Goal: Information Seeking & Learning: Learn about a topic

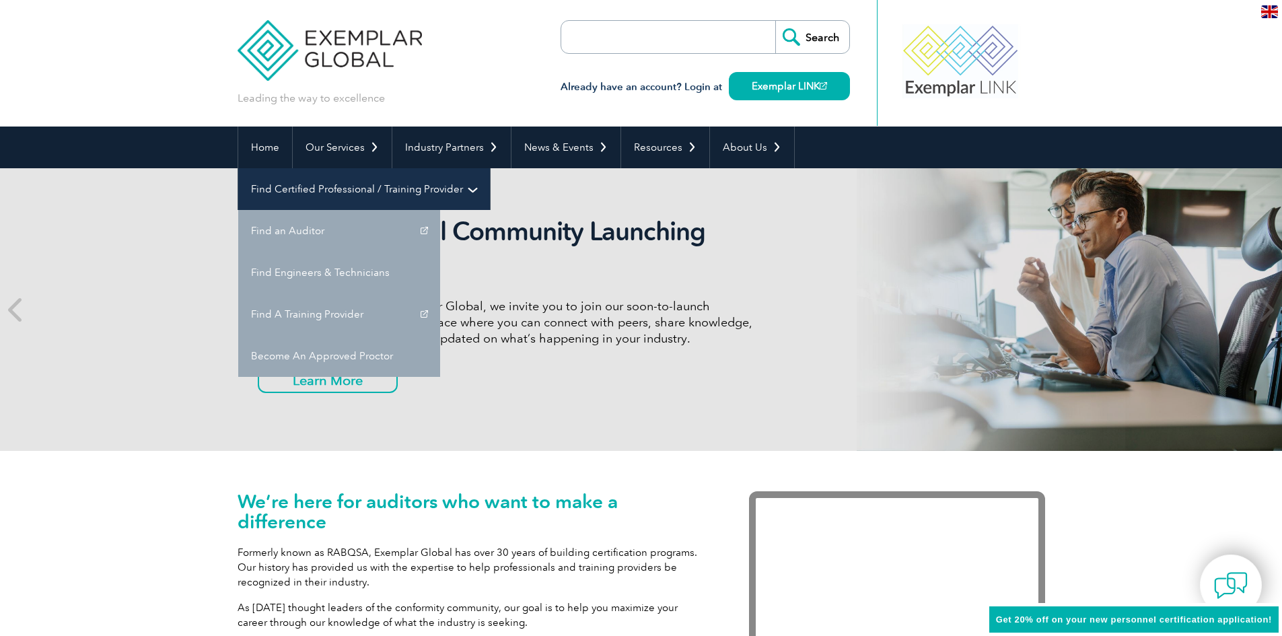
click at [490, 168] on link "Find Certified Professional / Training Provider" at bounding box center [364, 189] width 252 height 42
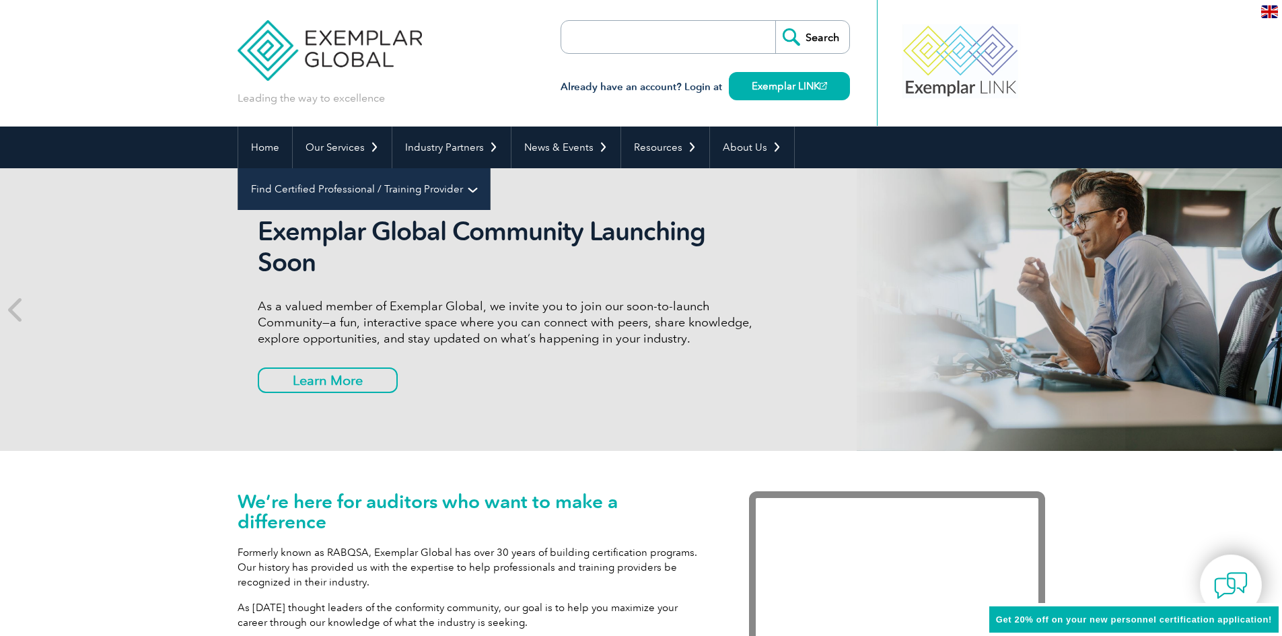
click at [490, 168] on link "Find Certified Professional / Training Provider" at bounding box center [364, 189] width 252 height 42
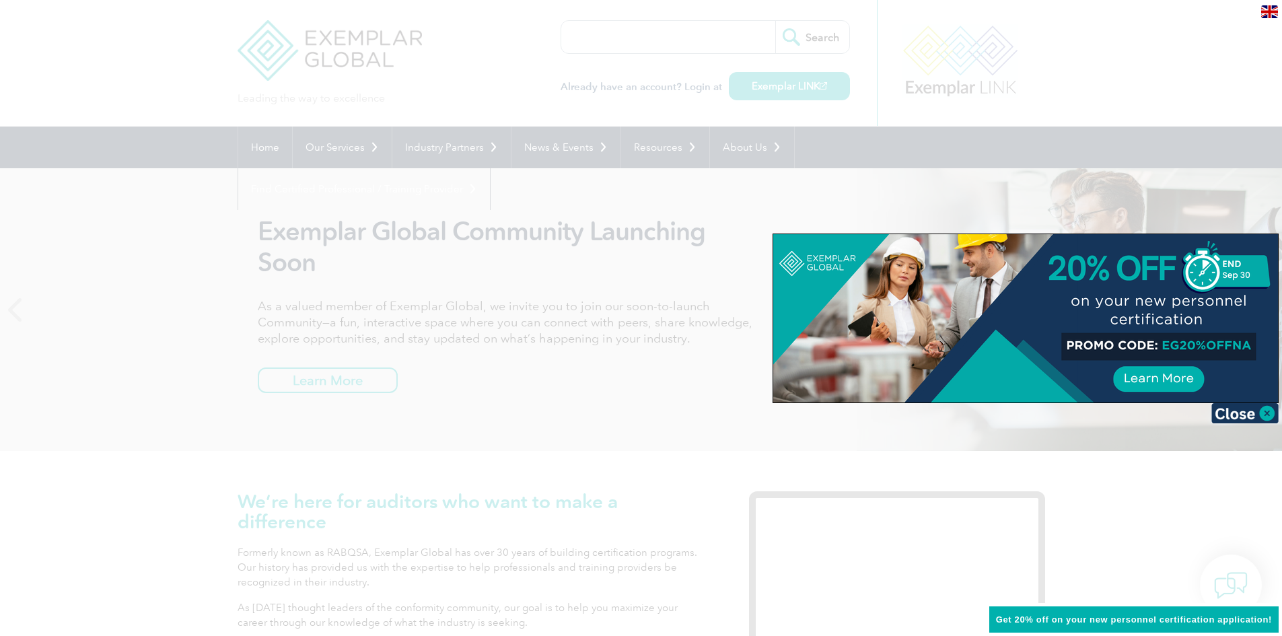
click at [871, 211] on div at bounding box center [641, 318] width 1282 height 636
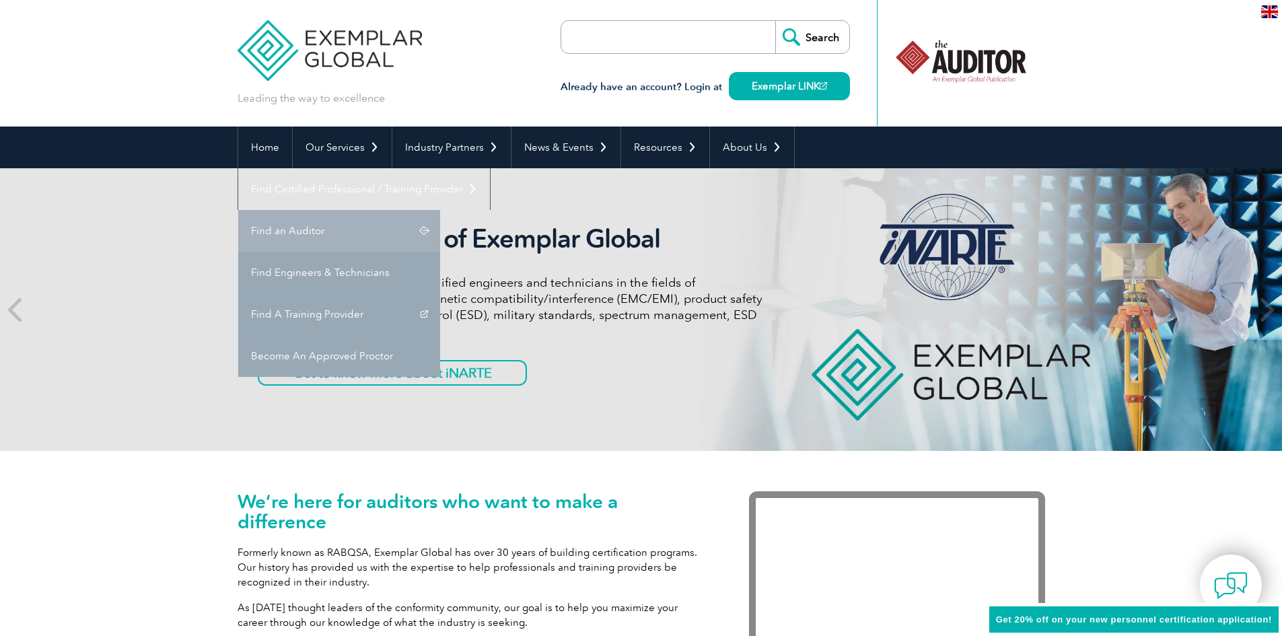
click at [440, 210] on link "Find an Auditor" at bounding box center [339, 231] width 202 height 42
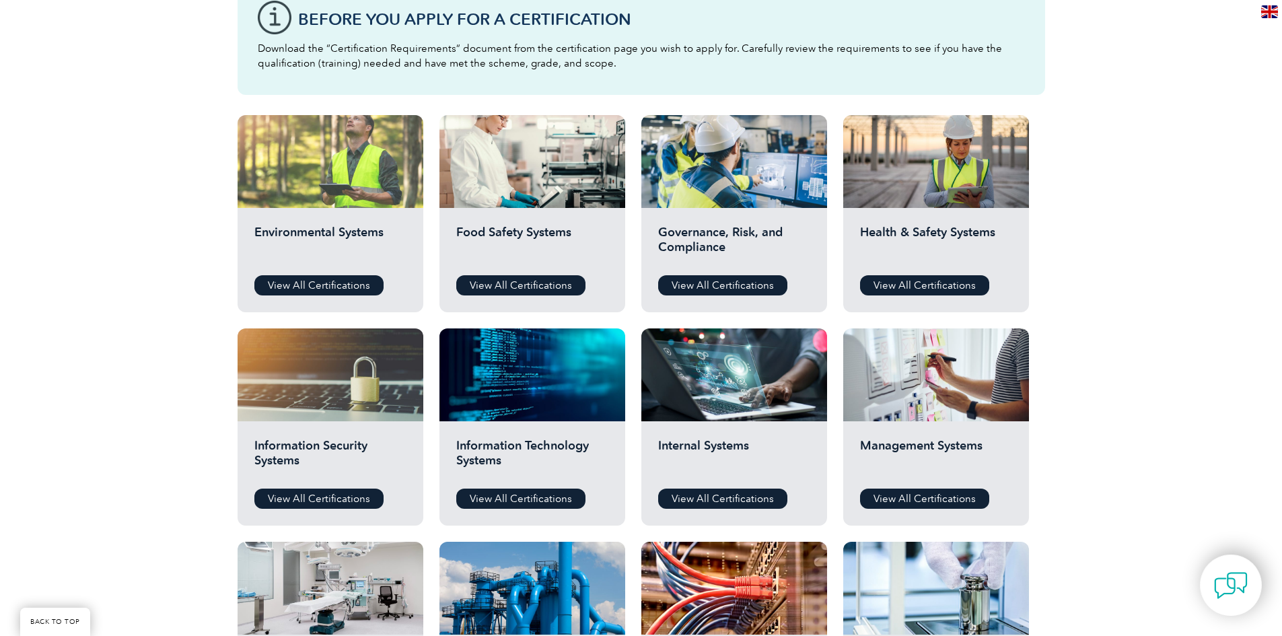
scroll to position [269, 0]
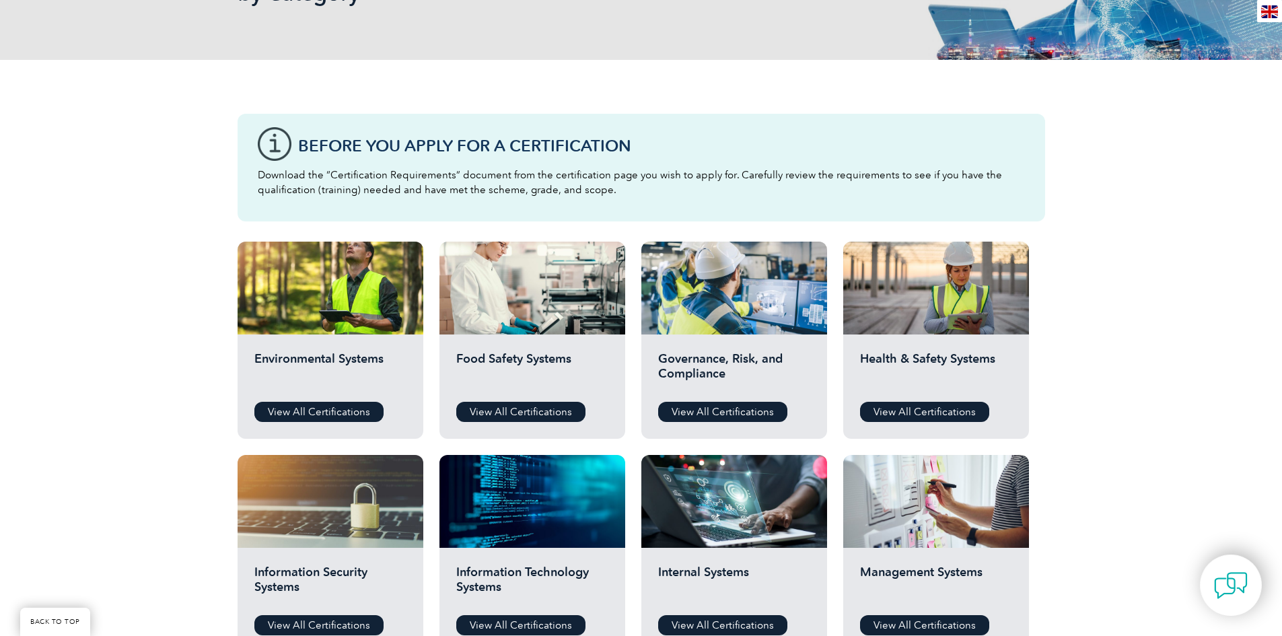
click at [324, 384] on h2 "Environmental Systems" at bounding box center [330, 371] width 152 height 40
click at [320, 419] on link "View All Certifications" at bounding box center [318, 412] width 129 height 20
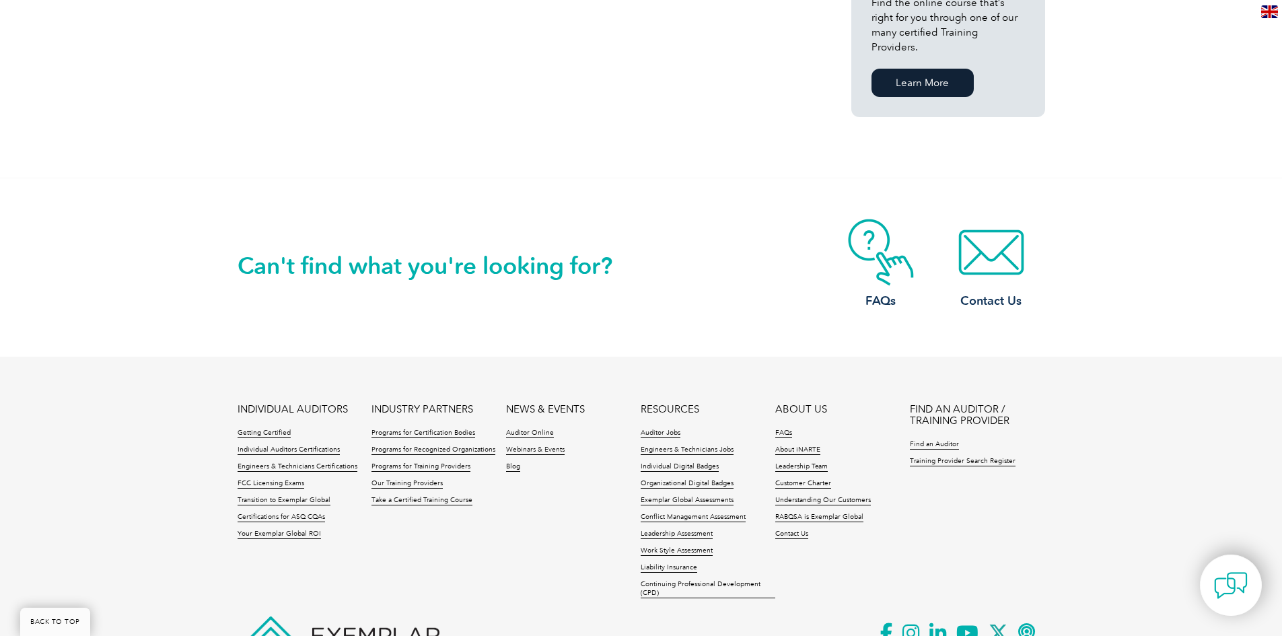
scroll to position [1069, 0]
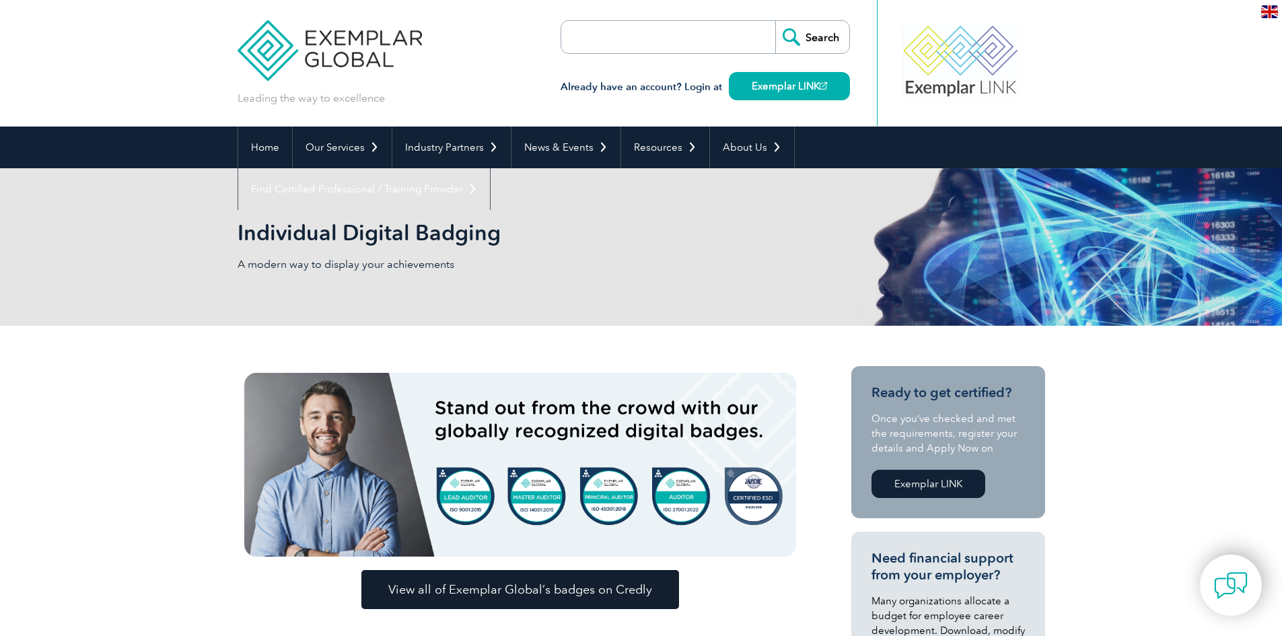
click at [972, 481] on link "Exemplar LINK" at bounding box center [929, 484] width 114 height 28
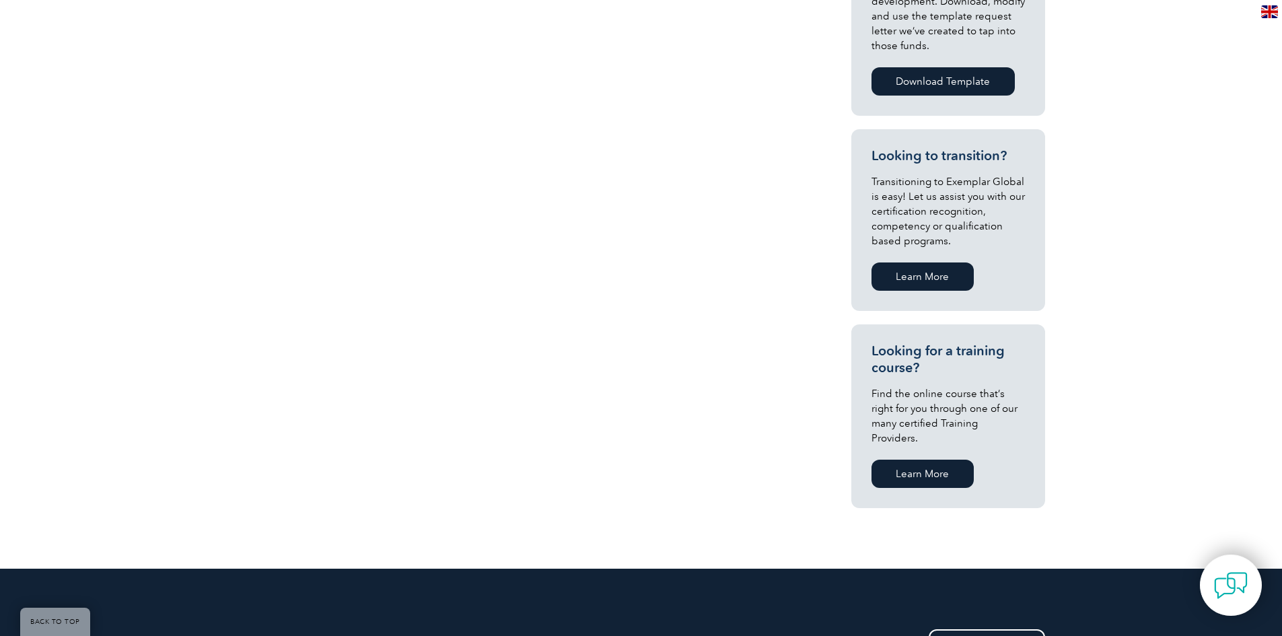
scroll to position [808, 0]
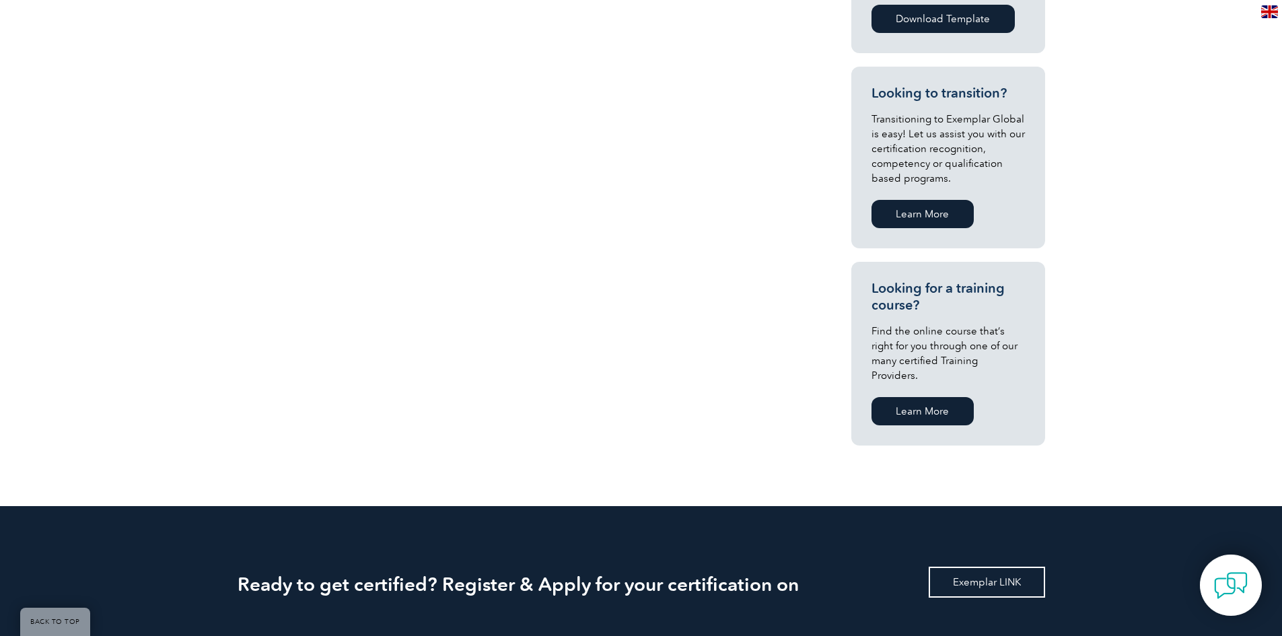
click at [981, 567] on link "Exemplar LINK" at bounding box center [987, 582] width 116 height 31
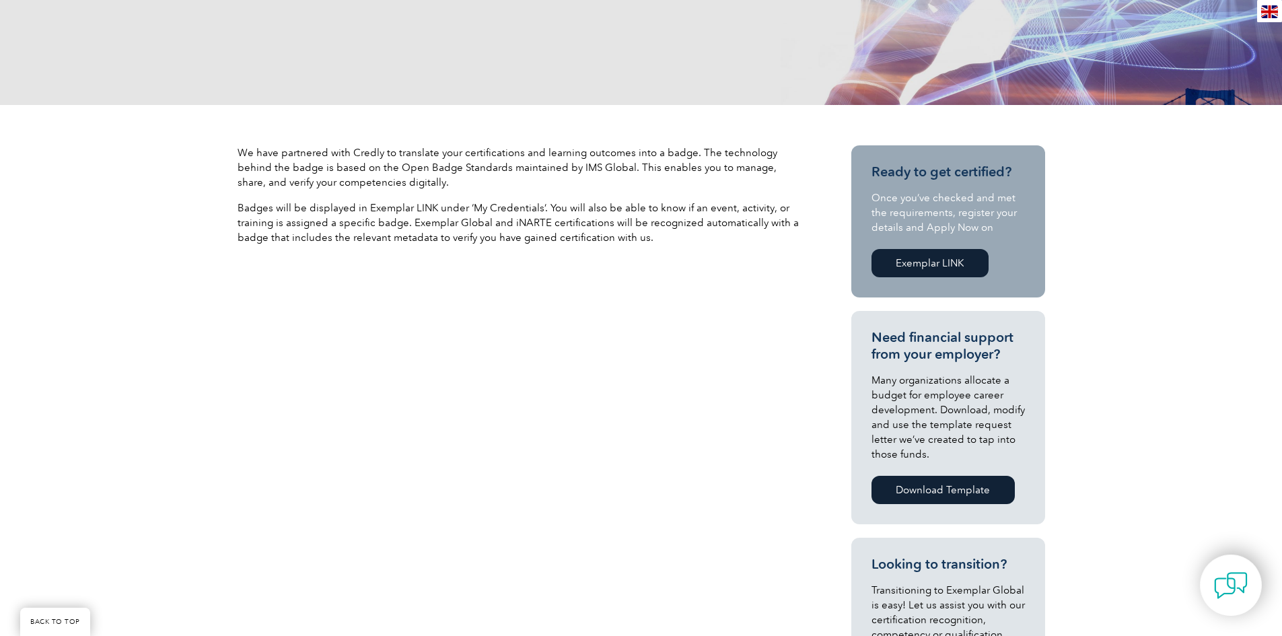
scroll to position [202, 0]
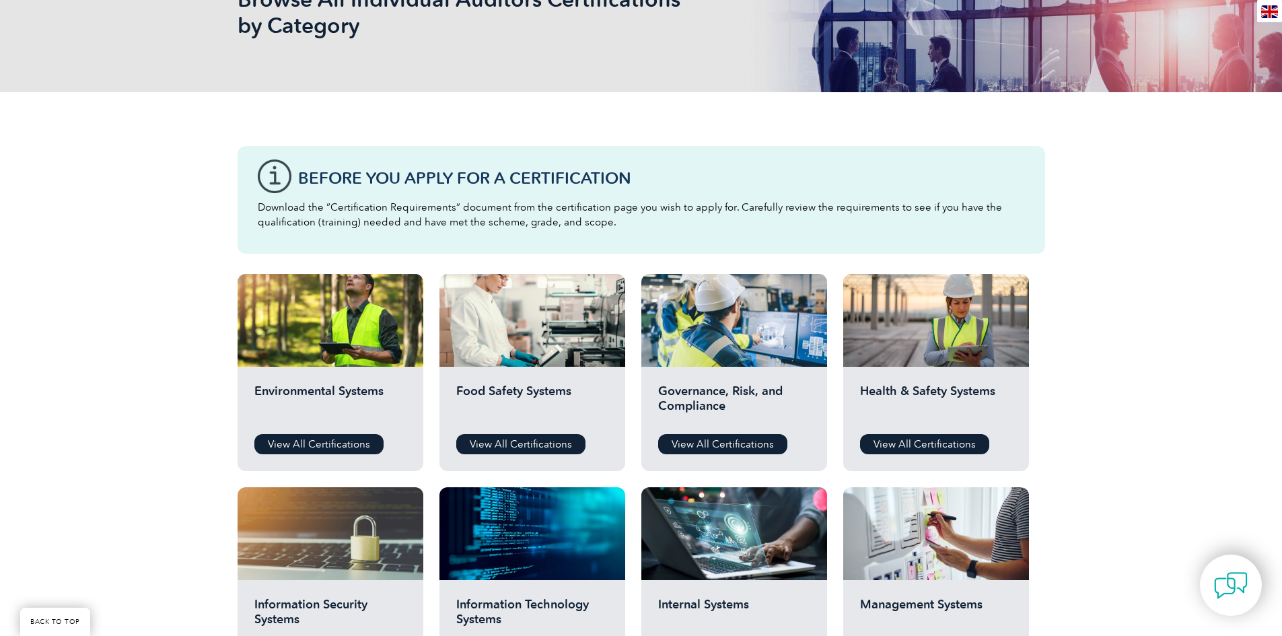
scroll to position [404, 0]
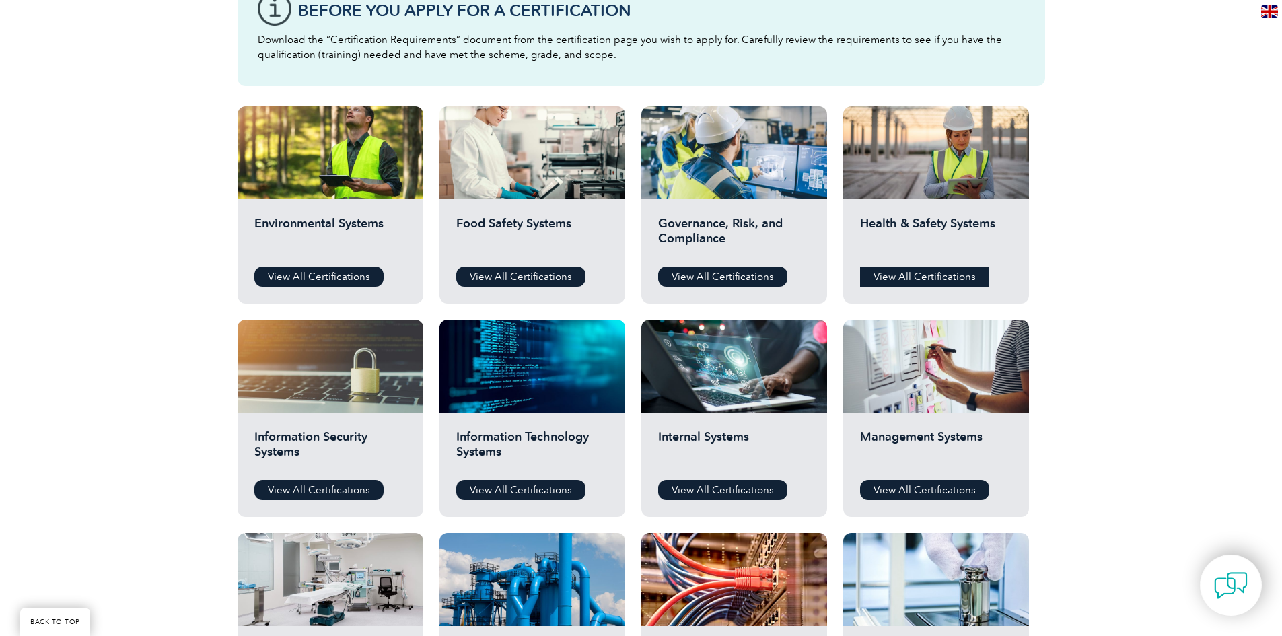
click at [930, 279] on link "View All Certifications" at bounding box center [924, 277] width 129 height 20
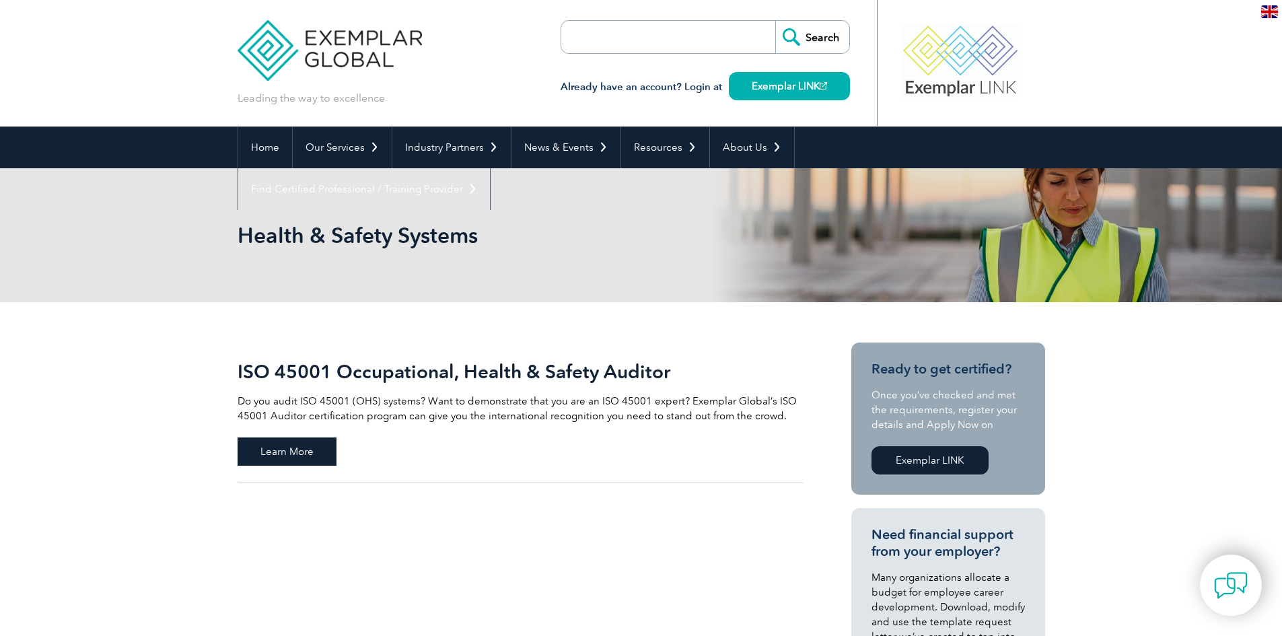
click at [283, 453] on span "Learn More" at bounding box center [287, 451] width 99 height 28
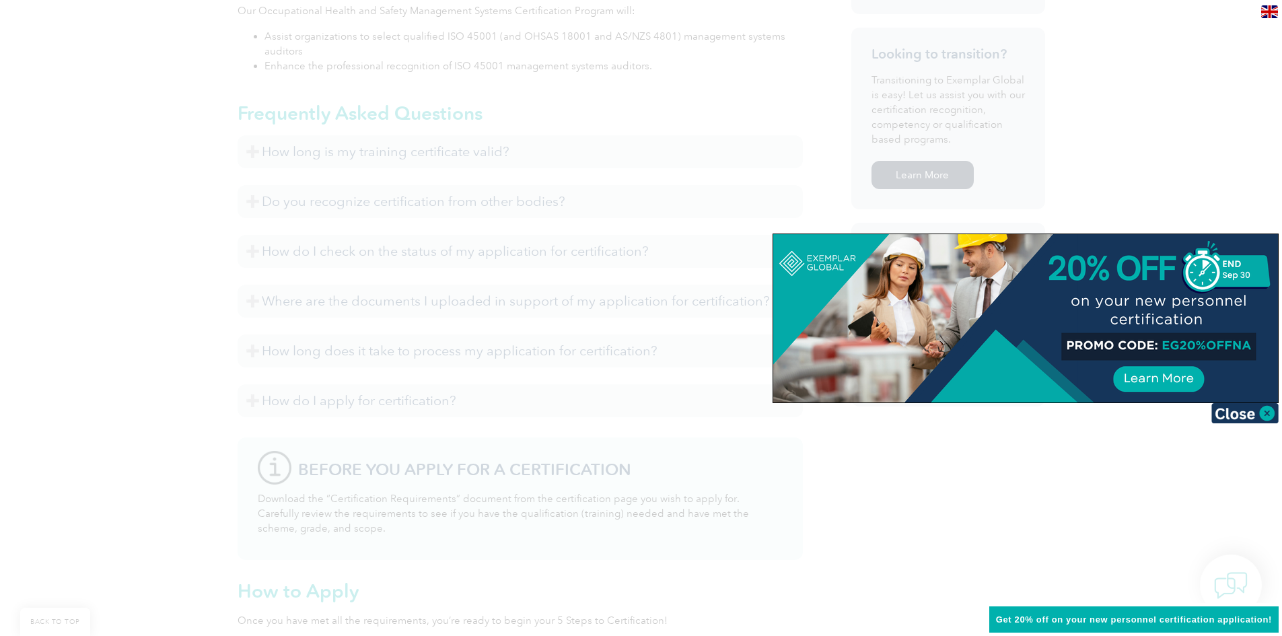
scroll to position [875, 0]
